Goal: Information Seeking & Learning: Learn about a topic

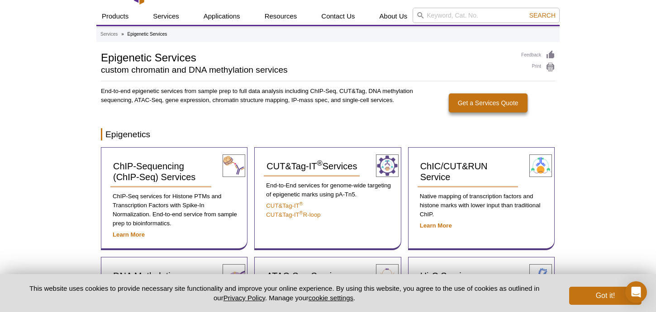
scroll to position [43, 0]
click at [137, 235] on strong "Learn More" at bounding box center [129, 234] width 32 height 7
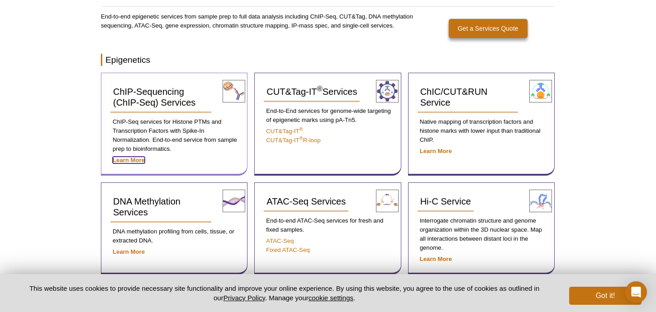
scroll to position [136, 0]
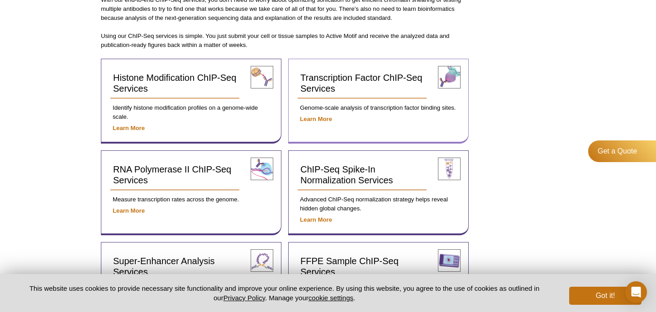
scroll to position [314, 0]
click at [320, 119] on strong "Learn More" at bounding box center [316, 118] width 32 height 7
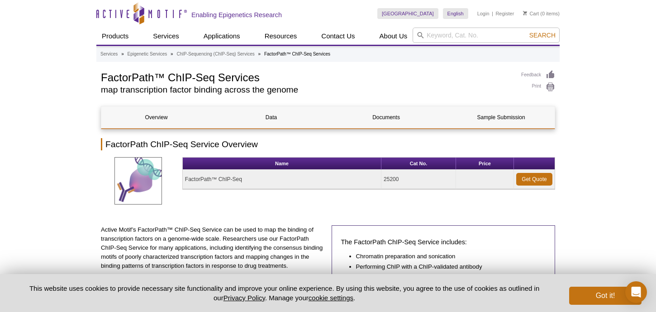
click at [235, 92] on h2 "map transcription factor binding across the genome" at bounding box center [306, 90] width 411 height 8
click at [295, 92] on h2 "map transcription factor binding across the genome" at bounding box center [306, 90] width 411 height 8
click at [398, 119] on link "Documents" at bounding box center [386, 118] width 110 height 22
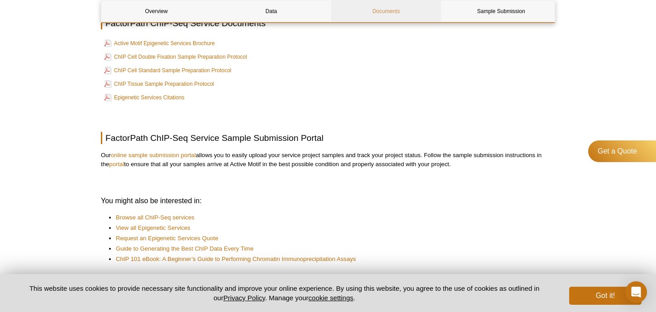
scroll to position [559, 0]
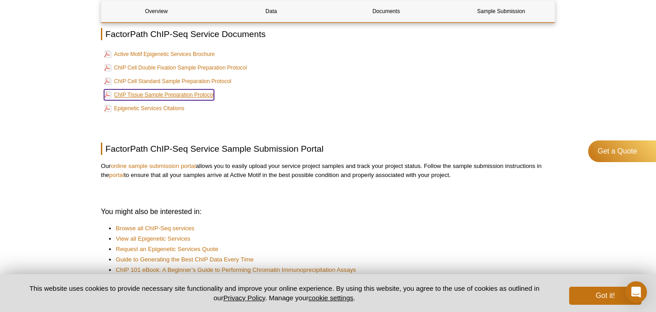
click at [190, 95] on link "ChIP Tissue Sample Preparation Protocol" at bounding box center [159, 95] width 110 height 11
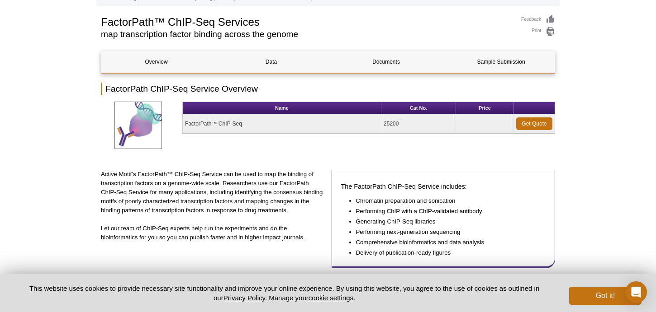
scroll to position [0, 0]
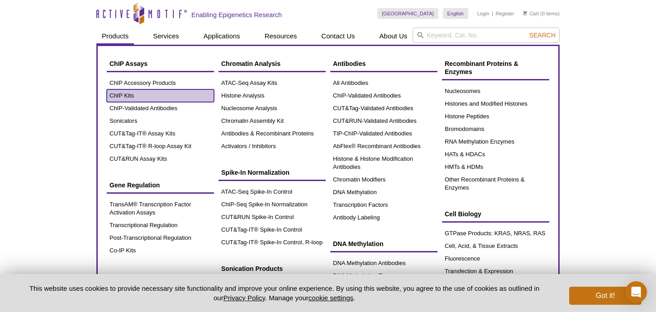
click at [131, 95] on link "ChIP Kits" at bounding box center [160, 96] width 107 height 13
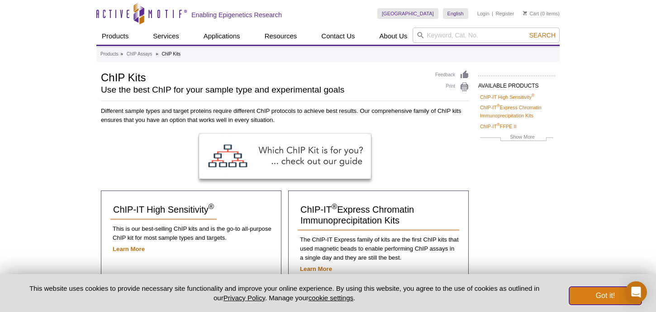
click at [582, 293] on button "Got it!" at bounding box center [605, 296] width 72 height 18
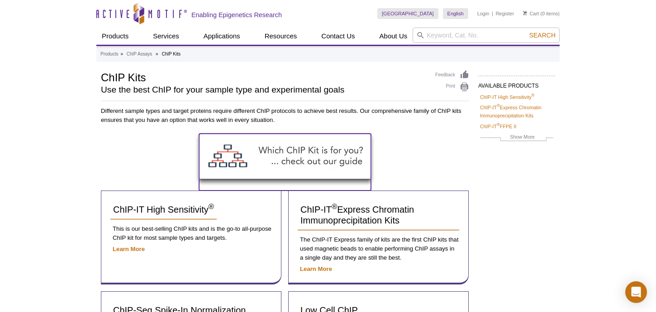
click at [318, 158] on img at bounding box center [285, 156] width 172 height 45
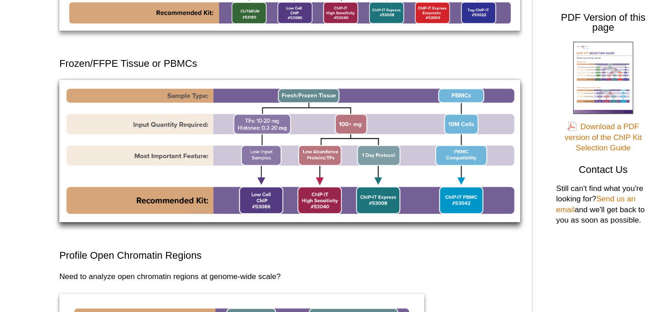
scroll to position [233, 0]
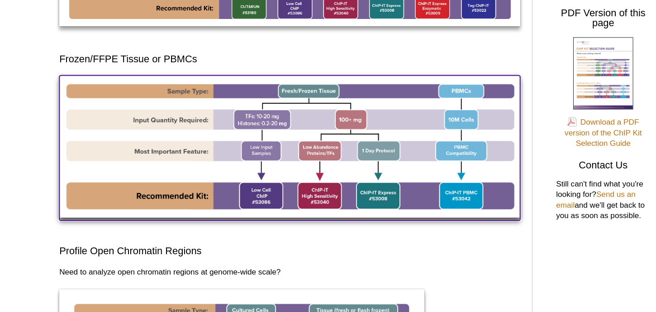
click at [256, 225] on img at bounding box center [278, 184] width 354 height 109
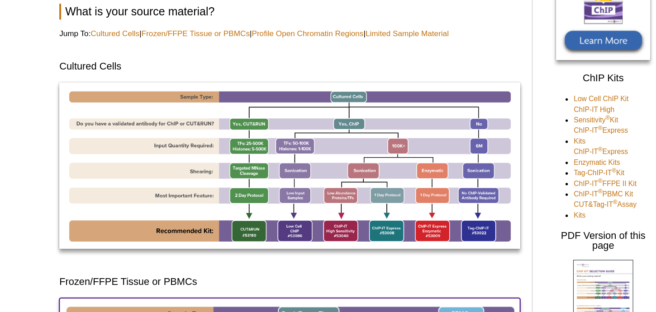
scroll to position [0, 0]
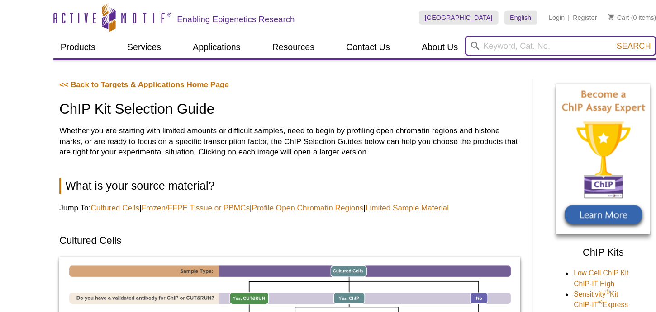
click at [448, 36] on input "search" at bounding box center [485, 35] width 147 height 15
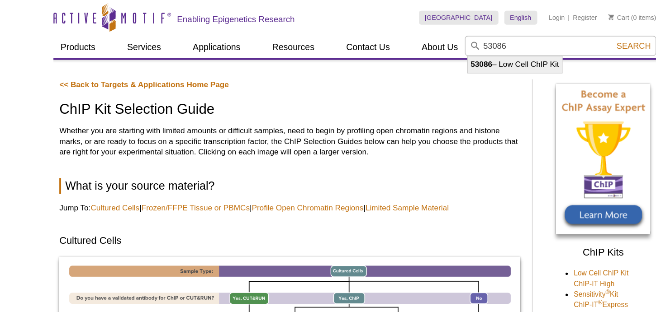
click at [462, 50] on li "53086 – Low Cell ChIP Kit" at bounding box center [451, 49] width 72 height 13
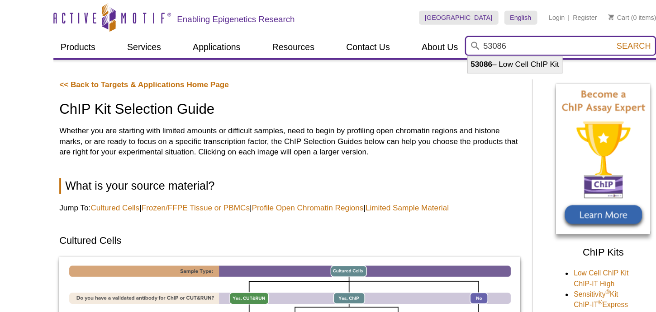
type input "53086 – Low Cell ChIP Kit"
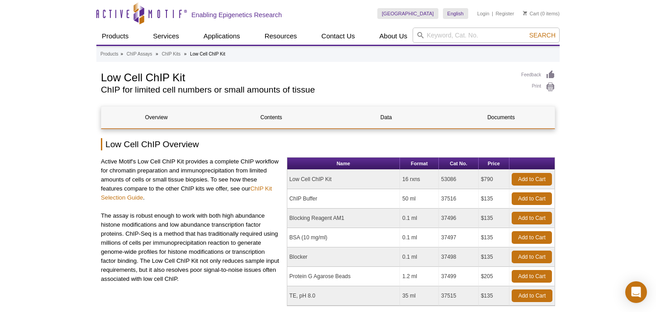
click at [321, 180] on td "Low Cell ChIP Kit" at bounding box center [343, 179] width 113 height 19
click at [217, 208] on div "Active Motif's Low Cell ChIP Kit provides a complete ChIP workflow for chromati…" at bounding box center [190, 253] width 179 height 192
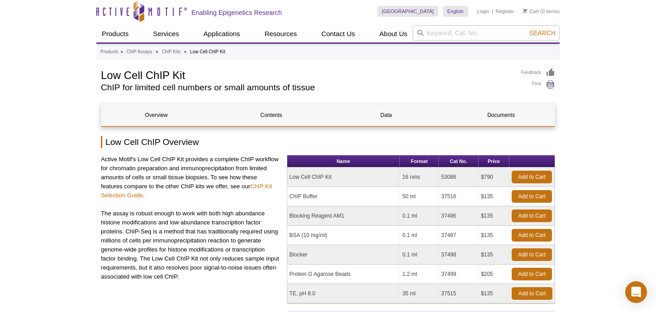
scroll to position [5, 0]
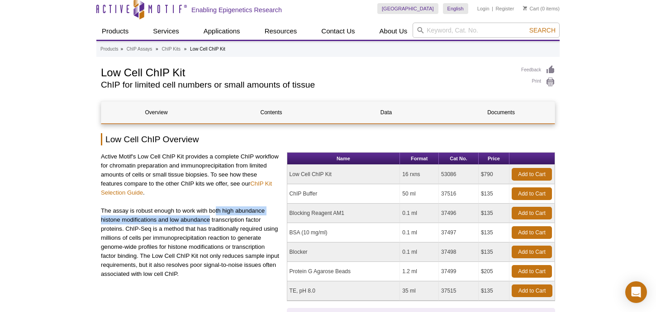
click at [210, 217] on p "The assay is robust enough to work with both high abundance histone modificatio…" at bounding box center [190, 243] width 179 height 72
click at [207, 219] on p "The assay is robust enough to work with both high abundance histone modificatio…" at bounding box center [190, 243] width 179 height 72
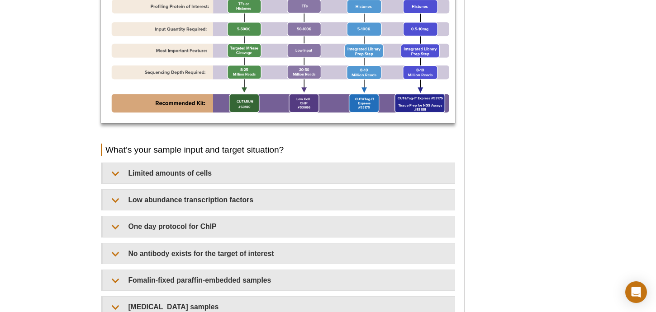
scroll to position [698, 0]
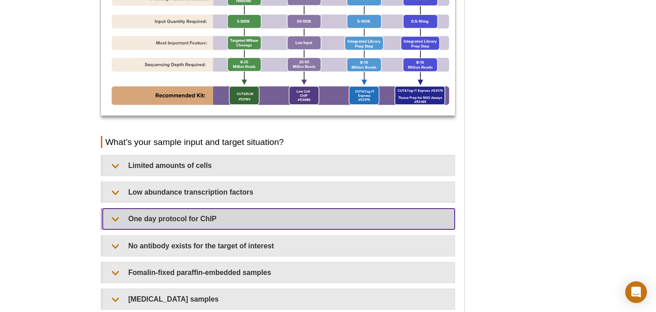
click at [294, 218] on summary "One day protocol for ChIP​​" at bounding box center [279, 219] width 352 height 20
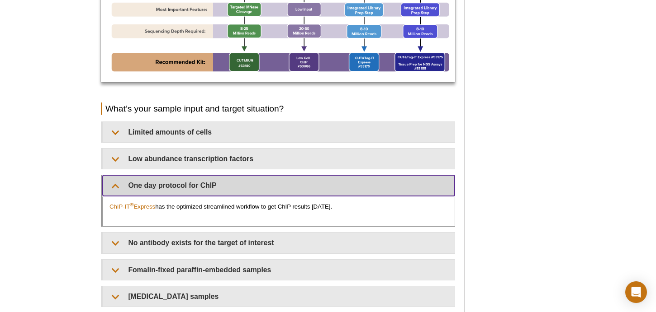
scroll to position [734, 0]
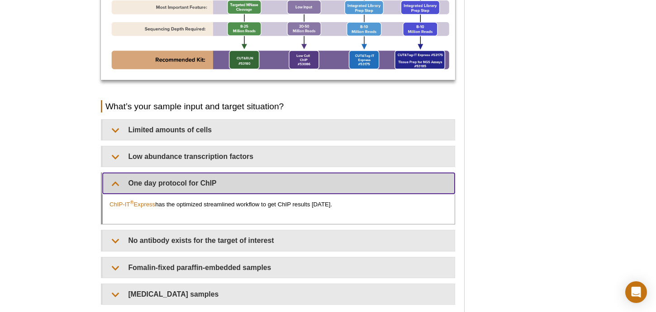
click at [112, 182] on summary "One day protocol for ChIP​​" at bounding box center [279, 183] width 352 height 20
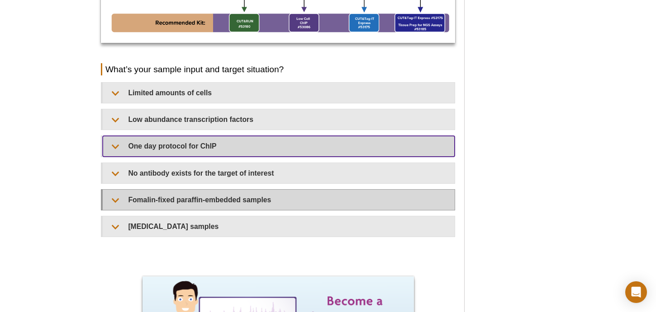
scroll to position [771, 0]
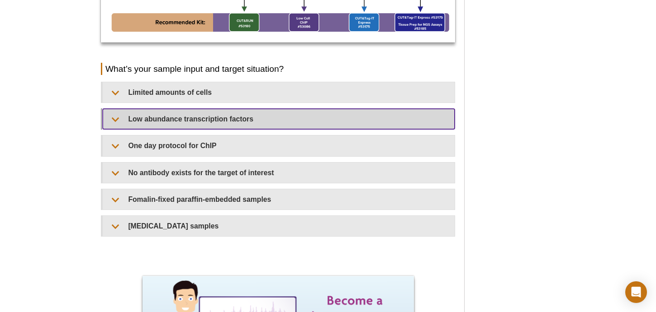
click at [161, 119] on summary "Low abundance transcription factors​" at bounding box center [279, 119] width 352 height 20
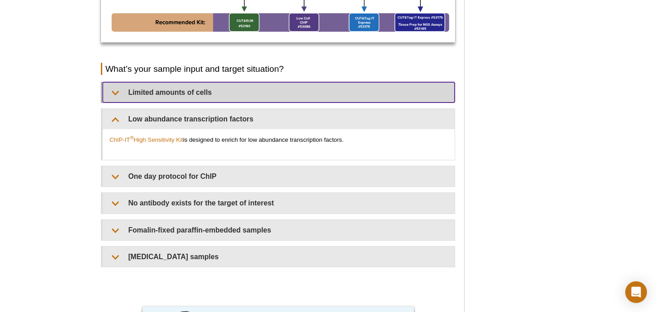
click at [163, 95] on summary "Limited amounts of cells​" at bounding box center [279, 92] width 352 height 20
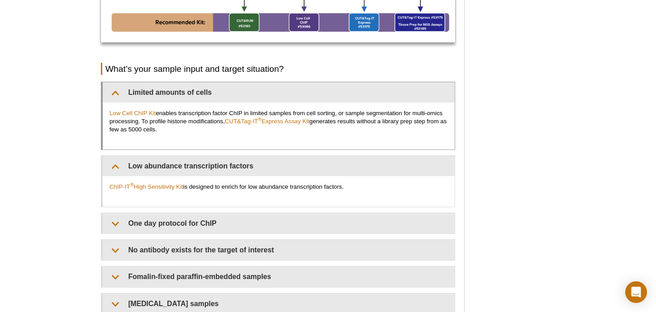
click at [160, 126] on p "Low Cell ChIP Kit enables transcription factor ChIP in limited samples from cel…" at bounding box center [278, 121] width 338 height 24
click at [168, 130] on p "Low Cell ChIP Kit enables transcription factor ChIP in limited samples from cel…" at bounding box center [278, 121] width 338 height 24
click at [146, 117] on p "Low Cell ChIP Kit enables transcription factor ChIP in limited samples from cel…" at bounding box center [278, 121] width 338 height 24
click at [140, 114] on link "Low Cell ChIP Kit" at bounding box center [132, 113] width 46 height 7
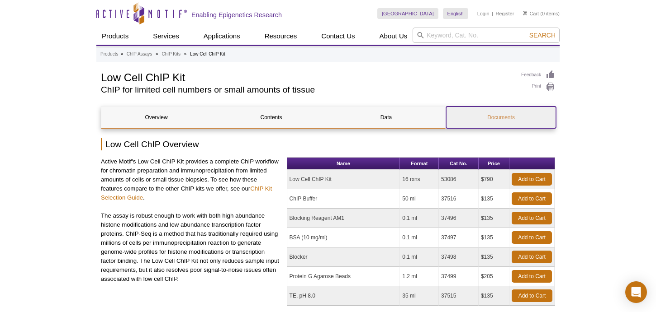
click at [521, 125] on link "Documents" at bounding box center [501, 118] width 110 height 22
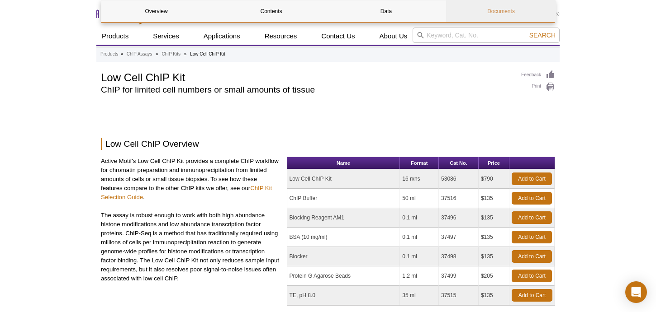
scroll to position [1477, 0]
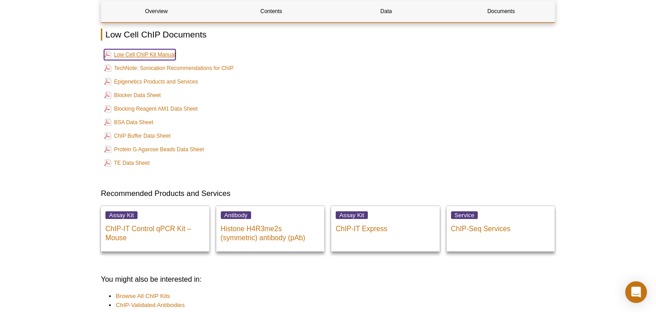
click at [165, 55] on link "Low Cell ChIP Kit Manual" at bounding box center [139, 54] width 71 height 11
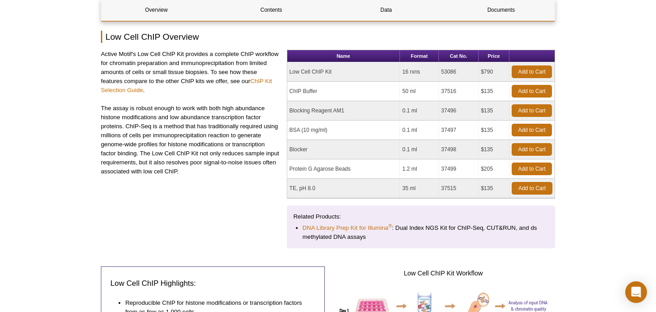
scroll to position [0, 0]
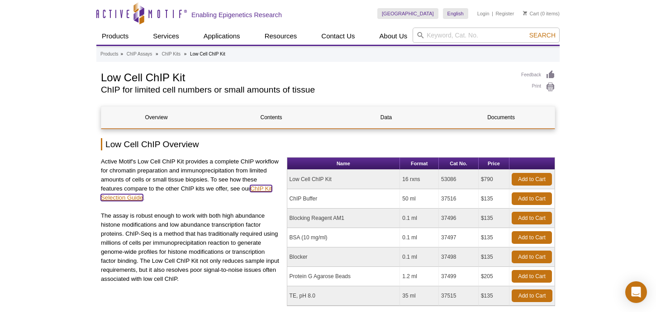
click at [259, 190] on link "ChIP Kit Selection Guide" at bounding box center [186, 193] width 171 height 16
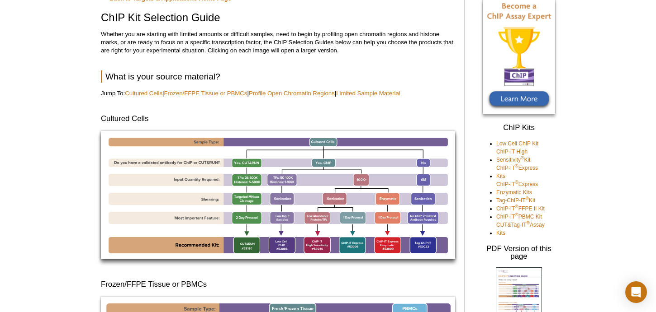
scroll to position [67, 0]
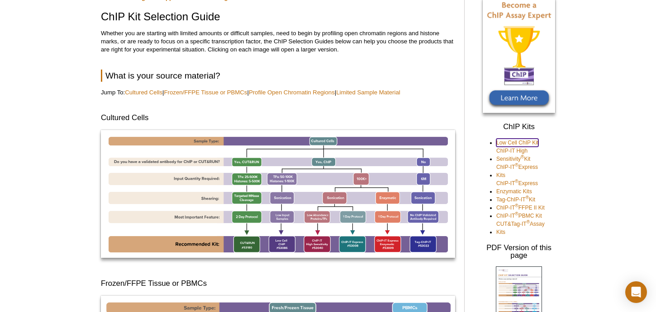
click at [519, 141] on link "Low Cell ChIP Kit" at bounding box center [517, 143] width 42 height 8
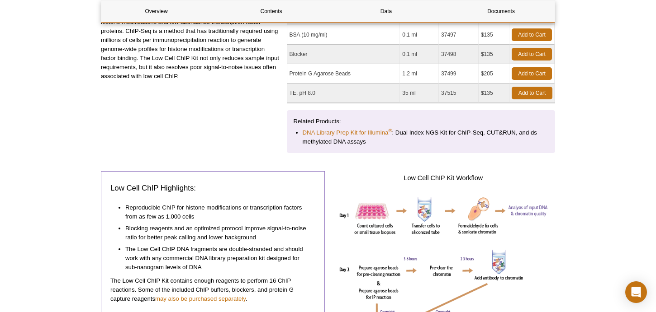
scroll to position [23, 0]
